Goal: Task Accomplishment & Management: Use online tool/utility

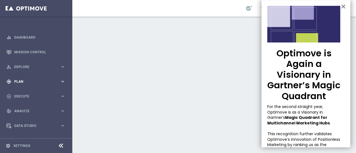
click at [23, 84] on div "gps_fixed Plan keyboard_arrow_right" at bounding box center [36, 81] width 72 height 15
click at [30, 92] on link "Target Groups" at bounding box center [35, 93] width 43 height 4
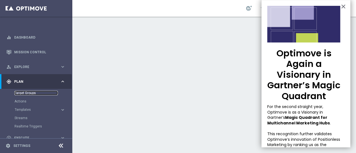
click at [30, 92] on link "Target Groups" at bounding box center [35, 93] width 43 height 4
click at [341, 6] on button "×" at bounding box center [343, 6] width 5 height 9
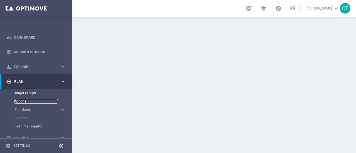
click at [19, 103] on link "Actions" at bounding box center [35, 101] width 43 height 4
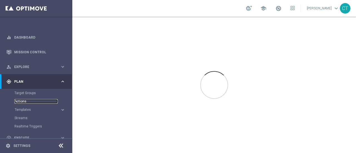
click at [19, 103] on link "Actions" at bounding box center [35, 101] width 43 height 4
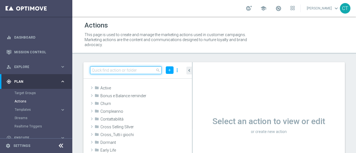
click at [121, 70] on input at bounding box center [126, 70] width 72 height 8
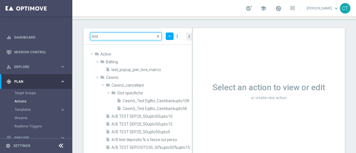
click at [130, 37] on input "test" at bounding box center [126, 37] width 72 height 8
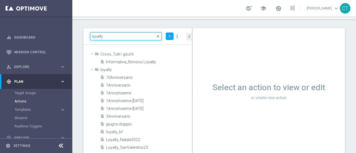
type input "loyalty"
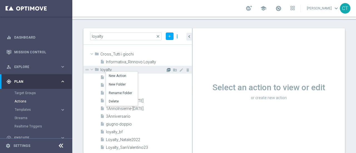
click at [166, 70] on icon "library_add" at bounding box center [168, 70] width 4 height 4
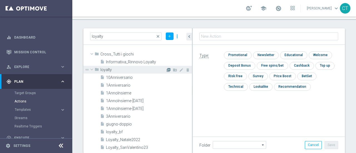
type input "loyalty"
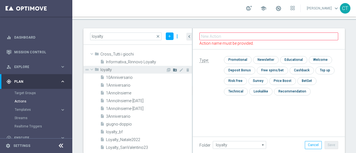
click at [173, 71] on icon "create_new_folder" at bounding box center [175, 70] width 4 height 4
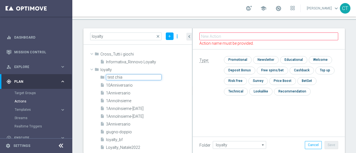
click at [144, 79] on input "test chia" at bounding box center [134, 77] width 56 height 6
type input "test chia"
click at [141, 85] on span "10Anniversario" at bounding box center [142, 85] width 73 height 5
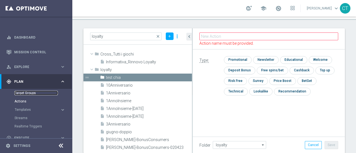
click at [23, 91] on link "Target Groups" at bounding box center [35, 93] width 43 height 4
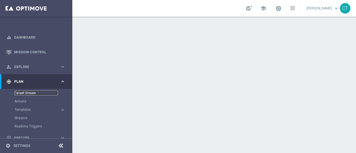
click at [23, 91] on link "Target Groups" at bounding box center [35, 93] width 43 height 4
